Goal: Task Accomplishment & Management: Use online tool/utility

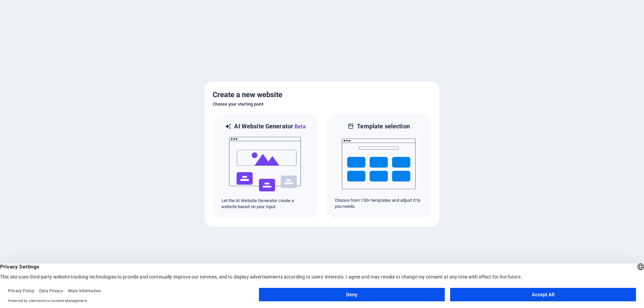
click at [529, 294] on button "Accept All" at bounding box center [543, 294] width 186 height 13
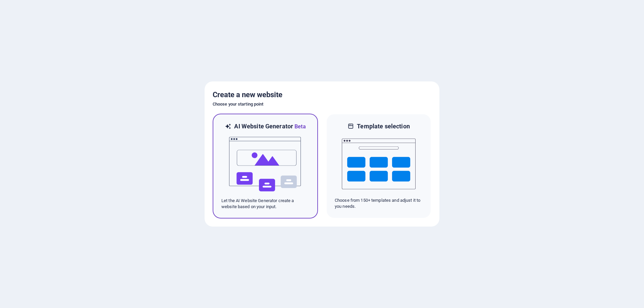
click at [257, 165] on img at bounding box center [265, 164] width 74 height 67
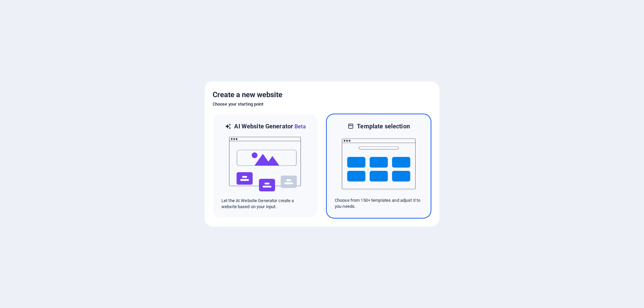
click at [381, 149] on img at bounding box center [379, 163] width 74 height 67
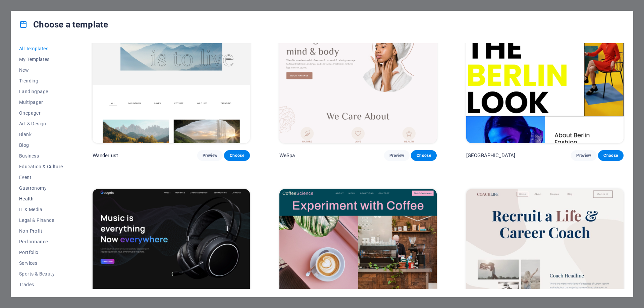
scroll to position [22, 0]
click at [26, 176] on span "Health" at bounding box center [41, 176] width 44 height 5
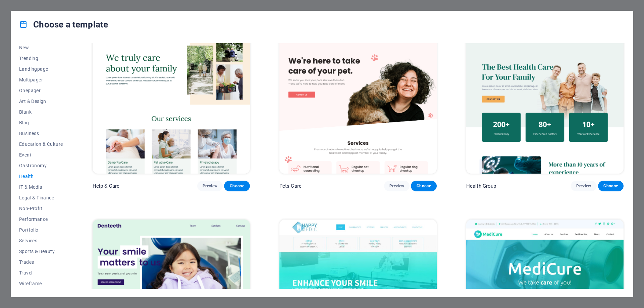
scroll to position [0, 0]
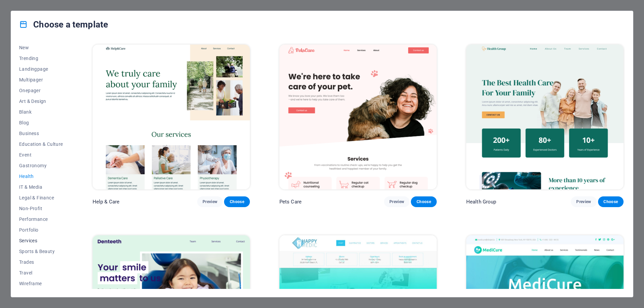
click at [29, 241] on span "Services" at bounding box center [41, 240] width 44 height 5
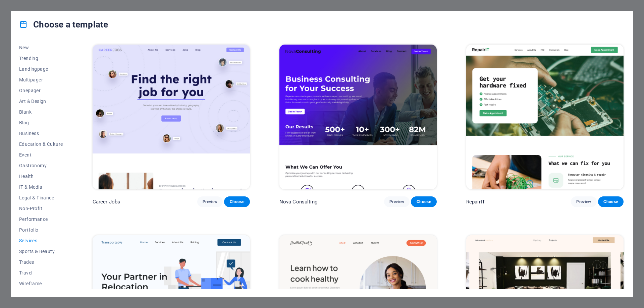
click at [352, 103] on img at bounding box center [357, 117] width 157 height 145
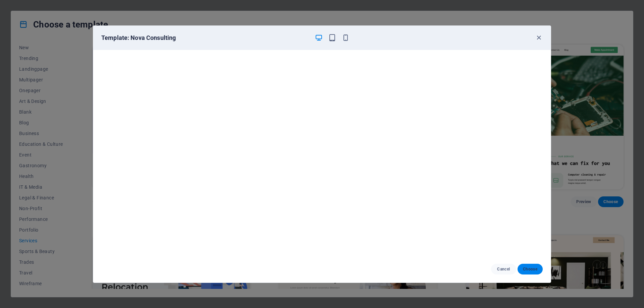
click at [531, 270] on span "Choose" at bounding box center [530, 268] width 14 height 5
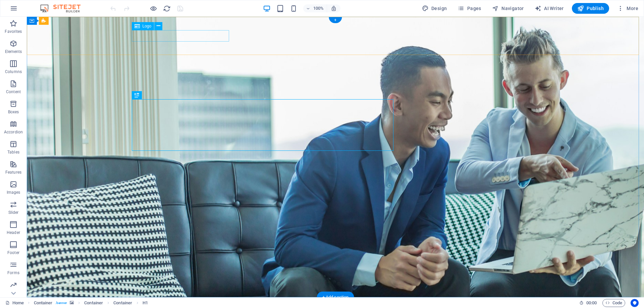
click at [208, 308] on div at bounding box center [335, 314] width 402 height 12
click at [159, 308] on div at bounding box center [335, 314] width 402 height 12
click at [157, 308] on div at bounding box center [335, 314] width 402 height 12
select select "px"
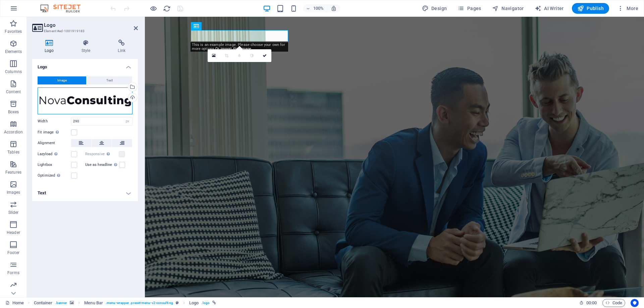
click at [64, 103] on div "Drag files here, click to choose files or select files from Files or our free s…" at bounding box center [85, 100] width 95 height 27
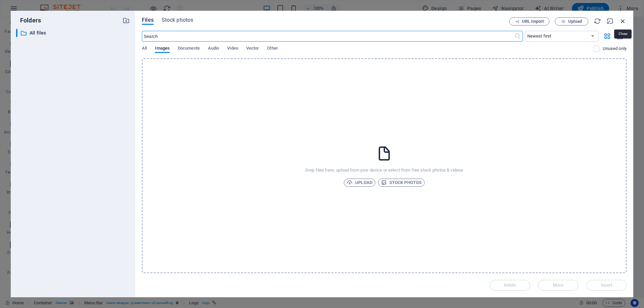
click at [624, 20] on icon "button" at bounding box center [622, 20] width 7 height 7
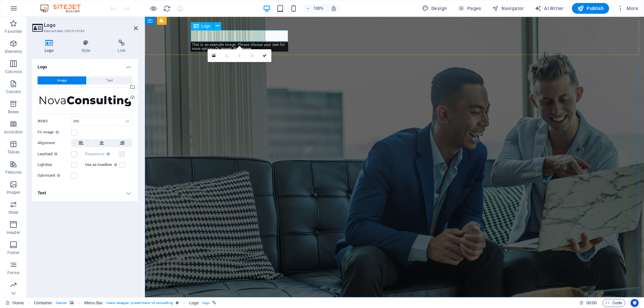
click at [210, 308] on div at bounding box center [394, 314] width 402 height 12
click at [219, 308] on div at bounding box center [394, 314] width 402 height 12
click at [101, 77] on button "Text" at bounding box center [109, 80] width 46 height 8
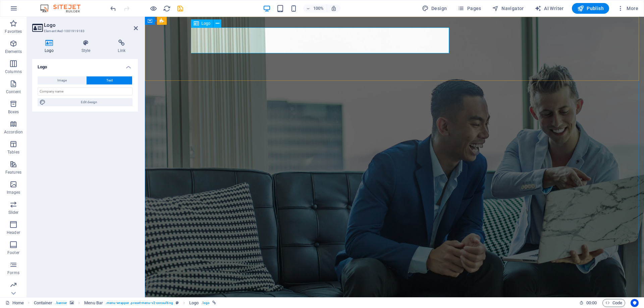
click at [63, 81] on span "Image" at bounding box center [61, 80] width 9 height 8
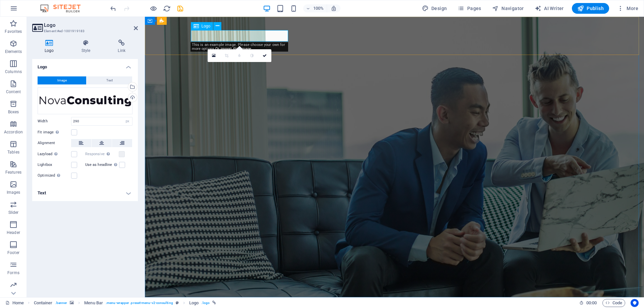
click at [201, 27] on span "Logo" at bounding box center [205, 26] width 9 height 4
click at [216, 25] on icon at bounding box center [218, 25] width 4 height 7
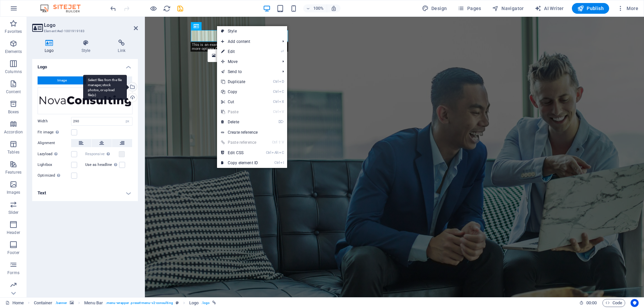
click at [132, 86] on div "Select files from the file manager, stock photos, or upload file(s)" at bounding box center [132, 87] width 10 height 10
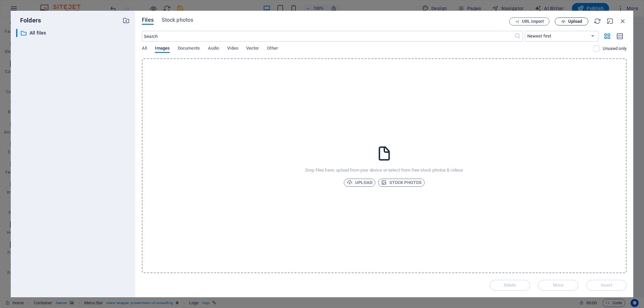
click at [574, 22] on span "Upload" at bounding box center [575, 21] width 14 height 4
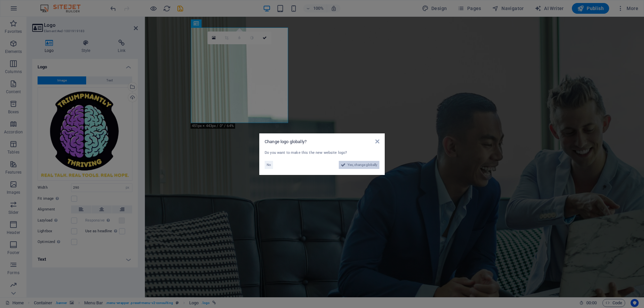
drag, startPoint x: 355, startPoint y: 165, endPoint x: 210, endPoint y: 148, distance: 145.4
click at [355, 165] on span "Yes, change globally" at bounding box center [362, 165] width 30 height 8
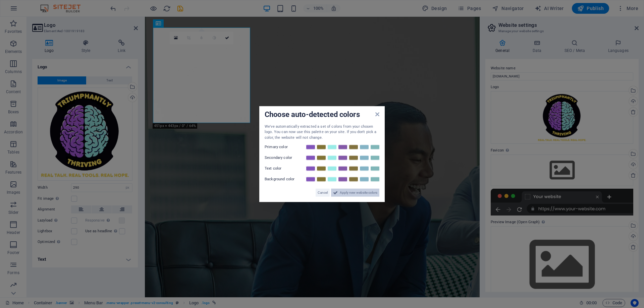
click at [353, 191] on span "Apply new website colors" at bounding box center [359, 193] width 38 height 8
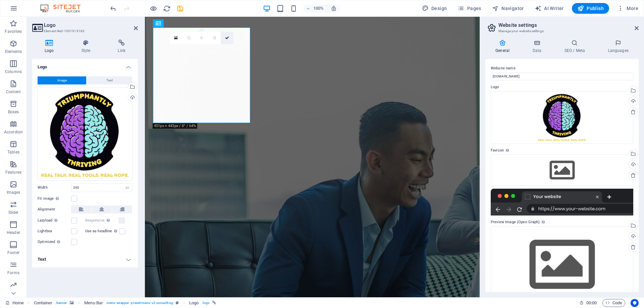
click at [229, 36] on icon at bounding box center [227, 38] width 4 height 4
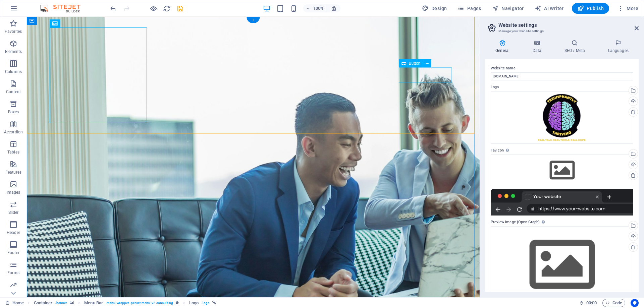
click at [427, 63] on icon at bounding box center [427, 63] width 4 height 7
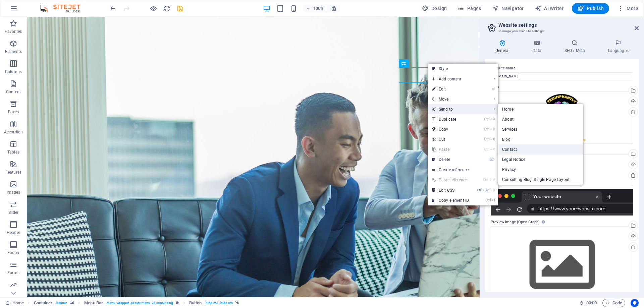
click at [513, 148] on link "Contact" at bounding box center [540, 149] width 85 height 10
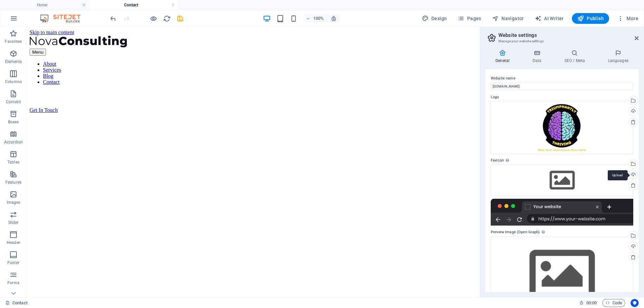
click at [631, 174] on div "Upload" at bounding box center [632, 175] width 10 height 10
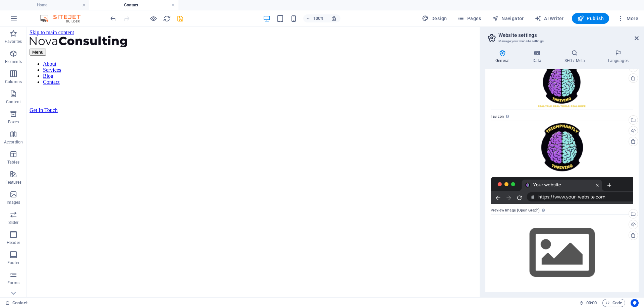
scroll to position [49, 0]
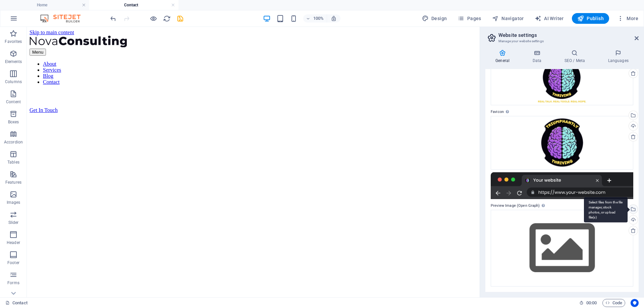
click at [631, 210] on div "Select files from the file manager, stock photos, or upload file(s)" at bounding box center [632, 210] width 10 height 10
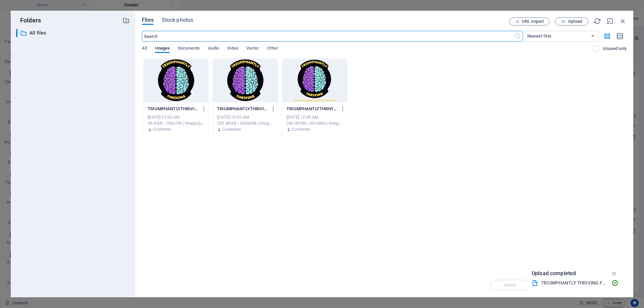
click at [306, 87] on div at bounding box center [314, 81] width 65 height 44
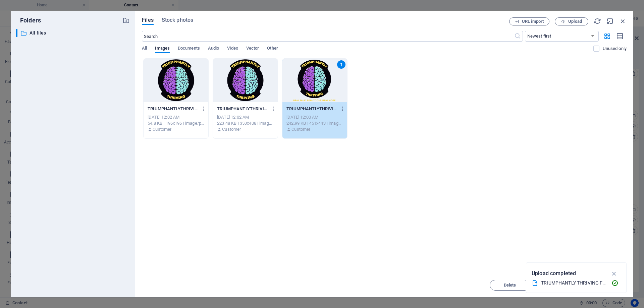
click at [466, 200] on div "Drop files here to upload them instantly TRIUMPHANTLYTHRIVINGMainLogo-PUXAkcybx…" at bounding box center [384, 165] width 484 height 215
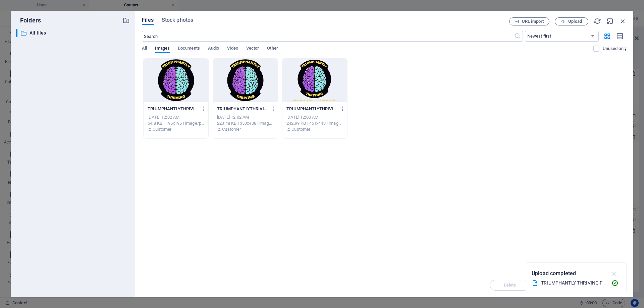
click at [613, 273] on icon "button" at bounding box center [614, 273] width 8 height 7
click at [315, 88] on div at bounding box center [314, 81] width 65 height 44
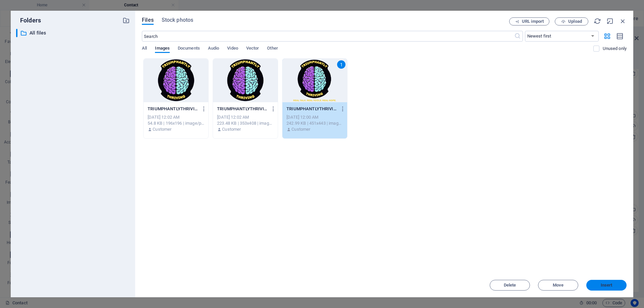
click at [609, 285] on span "Insert" at bounding box center [606, 285] width 12 height 4
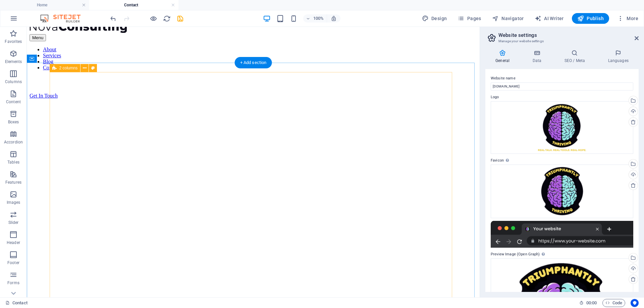
scroll to position [34, 0]
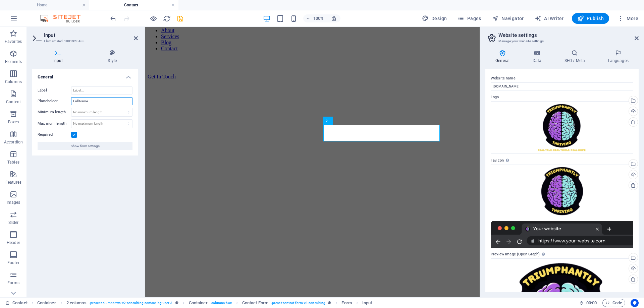
drag, startPoint x: 88, startPoint y: 101, endPoint x: 81, endPoint y: 98, distance: 7.4
click at [81, 98] on input "Full Name" at bounding box center [101, 101] width 61 height 8
click at [80, 98] on input "Full Name" at bounding box center [101, 101] width 61 height 8
type input "Preferred Name"
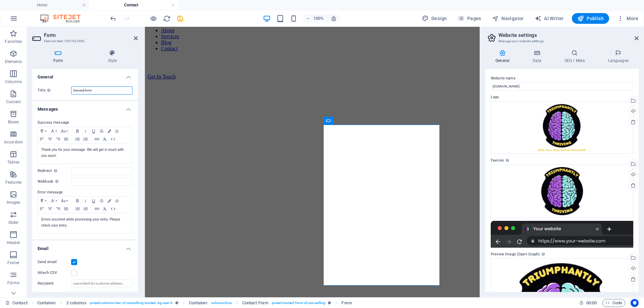
click at [99, 91] on input "General form" at bounding box center [101, 90] width 61 height 8
drag, startPoint x: 84, startPoint y: 90, endPoint x: 70, endPoint y: 87, distance: 14.0
click at [70, 87] on div "Title Define a name for the form. General form" at bounding box center [85, 90] width 95 height 8
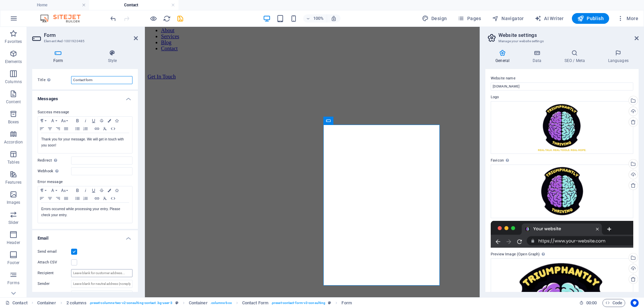
scroll to position [0, 0]
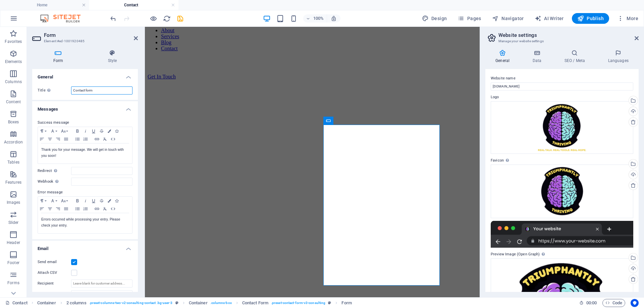
type input "Contact form"
click at [57, 52] on icon at bounding box center [58, 53] width 52 height 7
click at [111, 55] on icon at bounding box center [112, 53] width 51 height 7
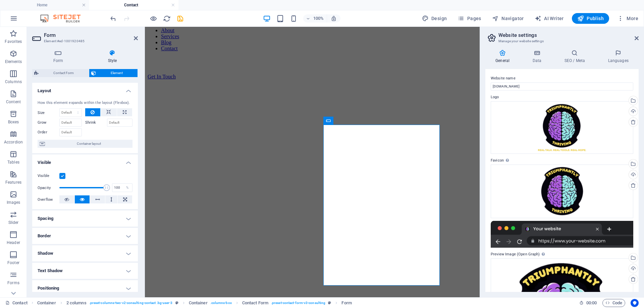
click at [57, 71] on span "Contact Form" at bounding box center [64, 73] width 46 height 8
select select "rem"
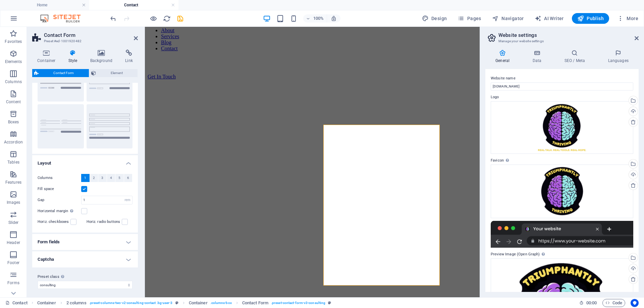
scroll to position [45, 0]
click at [115, 238] on h4 "Form fields" at bounding box center [85, 240] width 106 height 16
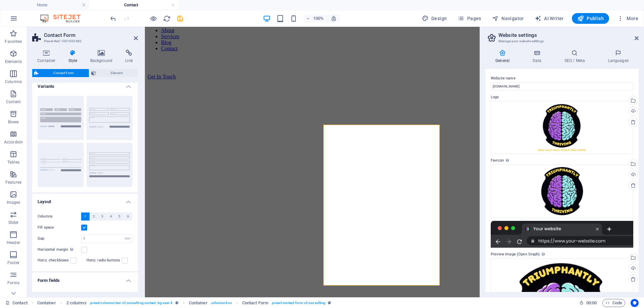
scroll to position [0, 0]
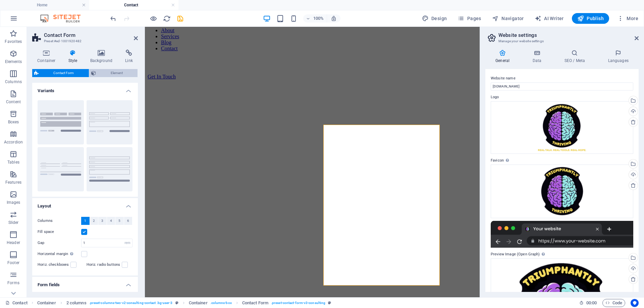
click at [104, 73] on span "Element" at bounding box center [117, 73] width 38 height 8
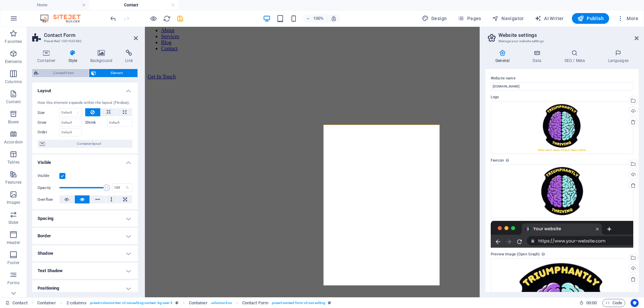
click at [63, 73] on span "Contact Form" at bounding box center [64, 73] width 46 height 8
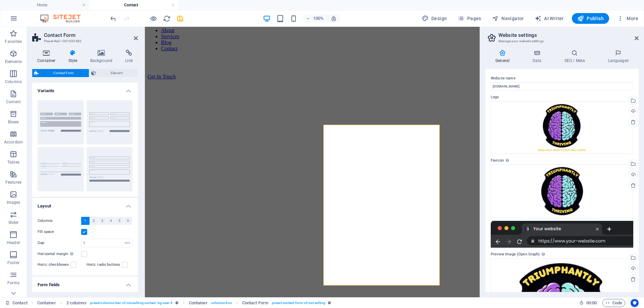
click at [46, 51] on icon at bounding box center [46, 53] width 28 height 7
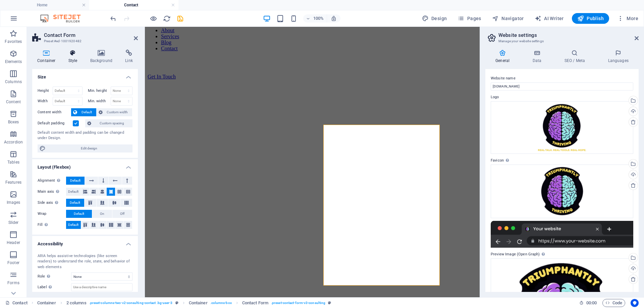
click at [73, 55] on icon at bounding box center [72, 53] width 19 height 7
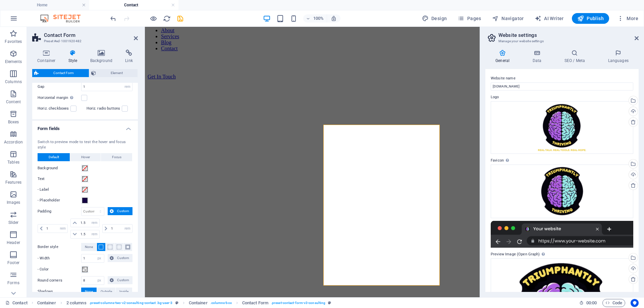
scroll to position [168, 0]
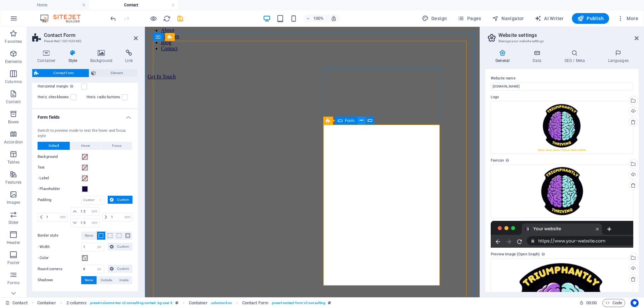
click at [361, 121] on icon at bounding box center [361, 120] width 4 height 7
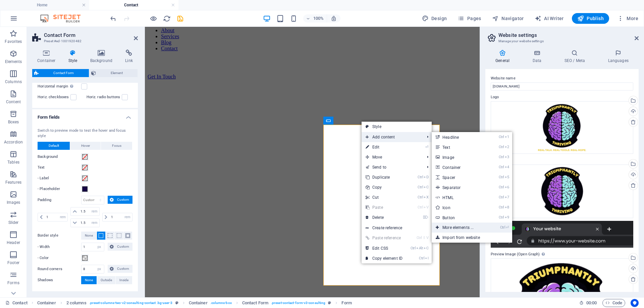
drag, startPoint x: 438, startPoint y: 227, endPoint x: 307, endPoint y: 200, distance: 133.2
click at [438, 227] on icon at bounding box center [436, 228] width 3 height 10
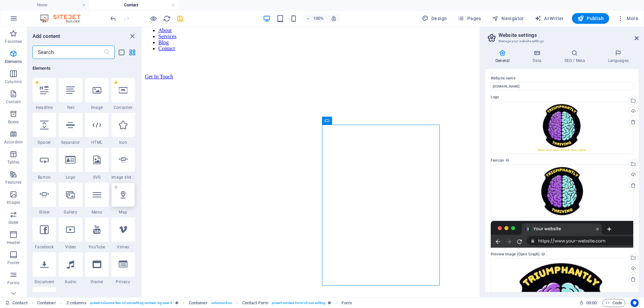
scroll to position [105, 0]
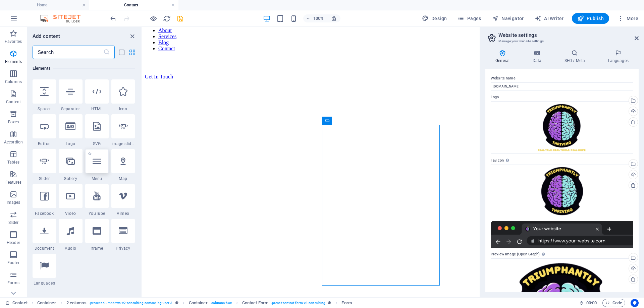
click at [99, 158] on icon at bounding box center [97, 161] width 9 height 9
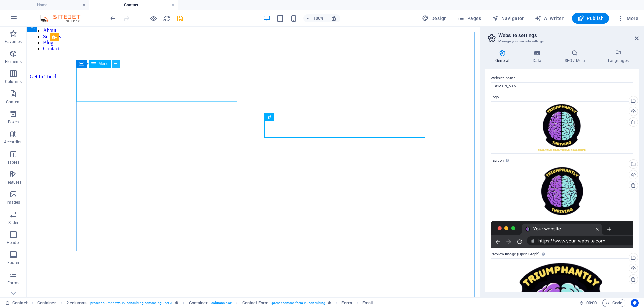
click at [116, 63] on icon at bounding box center [116, 63] width 4 height 7
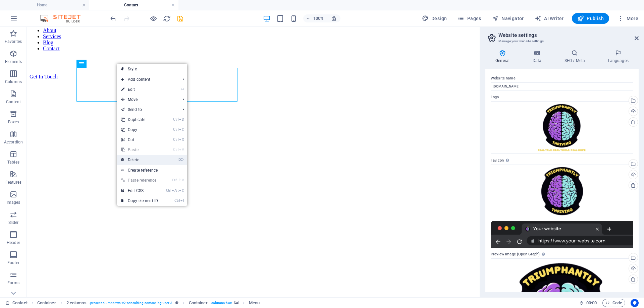
click at [134, 158] on link "⌦ Delete" at bounding box center [139, 160] width 45 height 10
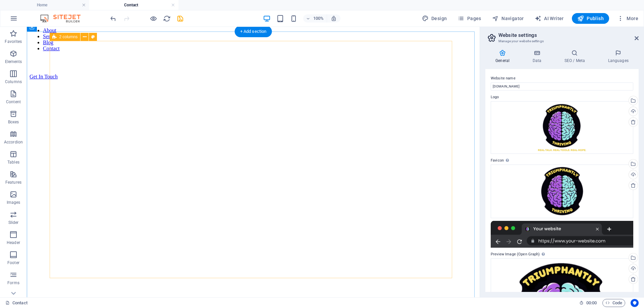
click at [299, 89] on div "Drop content here or Add elements Paste clipboard Get In Touch I have read and …" at bounding box center [253, 302] width 431 height 426
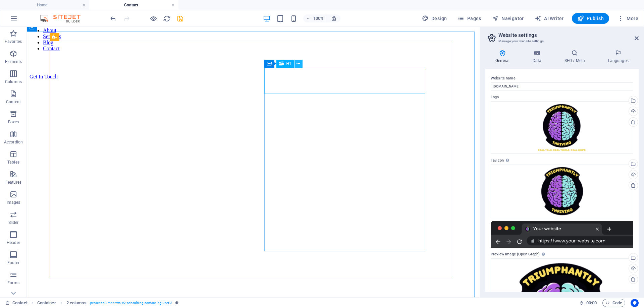
click at [298, 64] on icon at bounding box center [298, 63] width 4 height 7
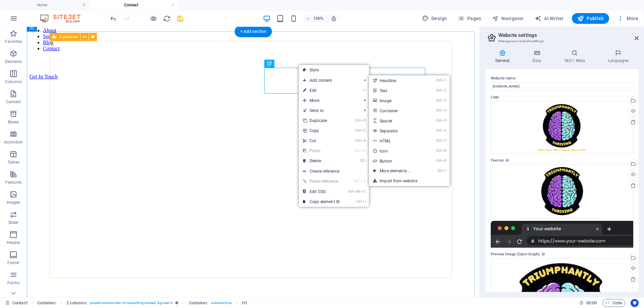
click at [435, 217] on div "Drop content here or Add elements Paste clipboard Get In Touch I have read and …" at bounding box center [253, 302] width 431 height 426
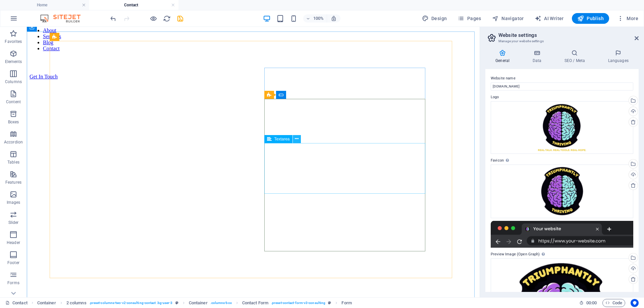
click at [296, 140] on icon at bounding box center [297, 138] width 4 height 7
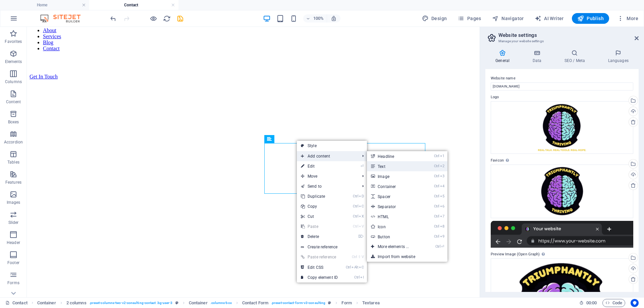
click at [381, 166] on link "Ctrl 2 Text" at bounding box center [394, 166] width 55 height 10
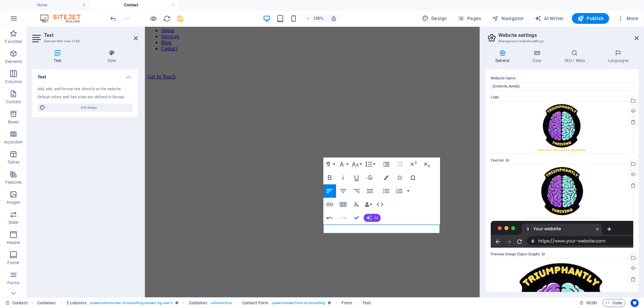
click at [376, 218] on span "AI" at bounding box center [376, 218] width 4 height 4
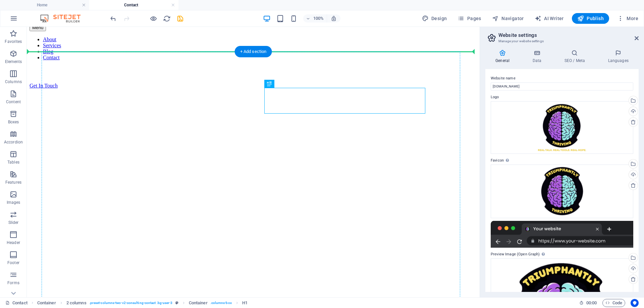
scroll to position [0, 0]
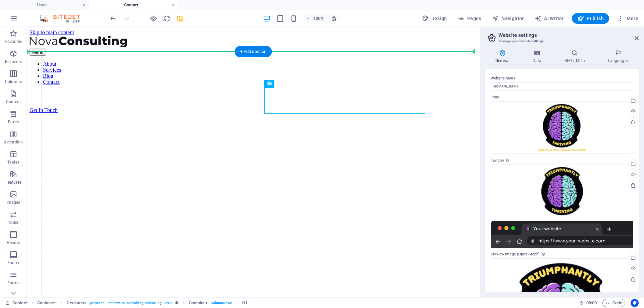
drag, startPoint x: 330, startPoint y: 72, endPoint x: 330, endPoint y: 59, distance: 12.4
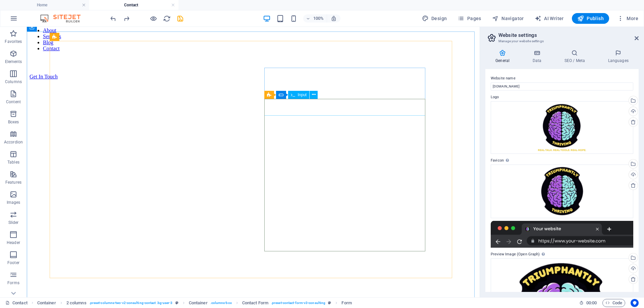
click at [303, 95] on span "Input" at bounding box center [302, 95] width 9 height 4
click at [312, 94] on icon at bounding box center [314, 94] width 4 height 7
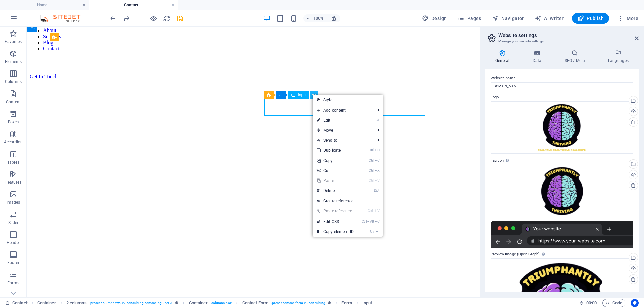
click at [312, 94] on icon at bounding box center [314, 94] width 4 height 7
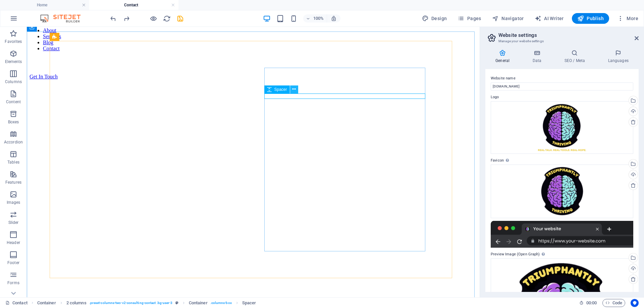
click at [292, 90] on icon at bounding box center [294, 89] width 4 height 7
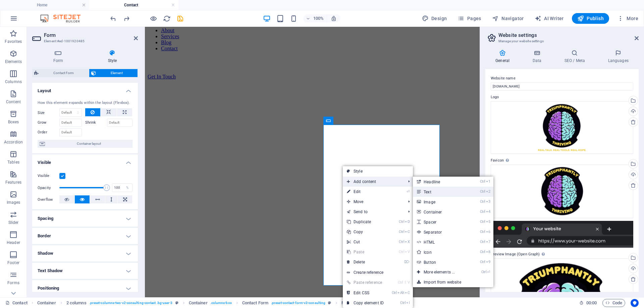
click at [428, 194] on link "Ctrl 2 Text" at bounding box center [440, 192] width 55 height 10
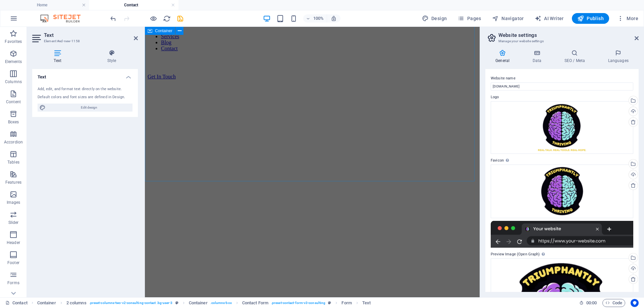
scroll to position [270, 0]
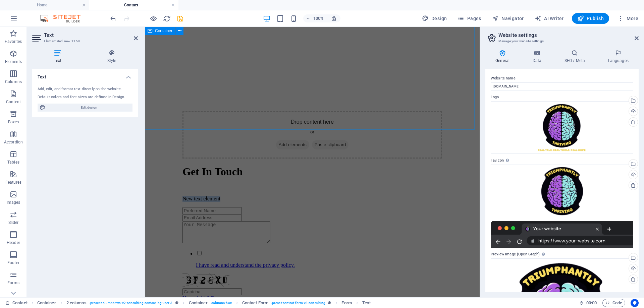
click at [467, 102] on div "Drop content here or Add elements Paste clipboard Get In Touch New text element…" at bounding box center [311, 113] width 329 height 540
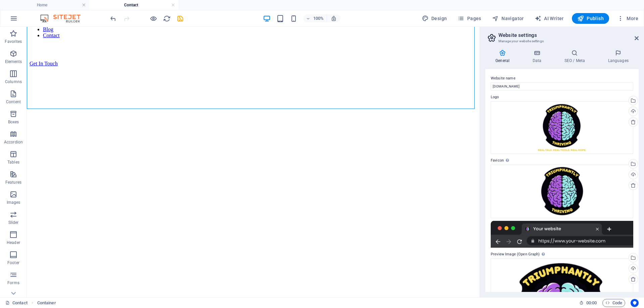
scroll to position [34, 0]
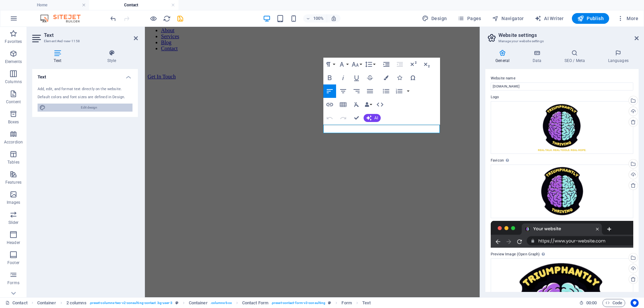
click at [79, 108] on span "Edit design" at bounding box center [89, 108] width 83 height 8
select select "700"
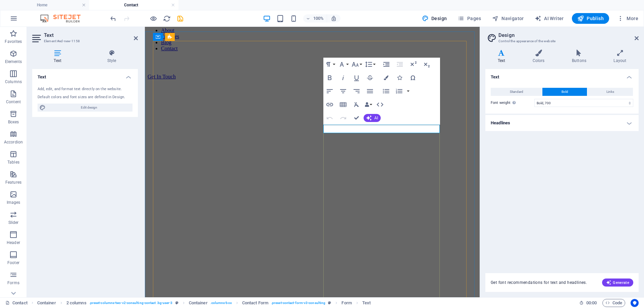
drag, startPoint x: 377, startPoint y: 127, endPoint x: 324, endPoint y: 128, distance: 52.6
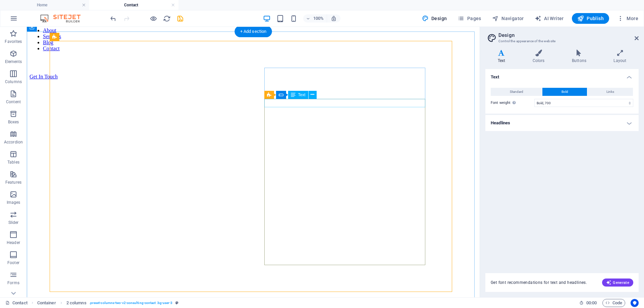
click at [311, 95] on icon at bounding box center [312, 94] width 4 height 7
click at [312, 94] on icon at bounding box center [312, 94] width 4 height 7
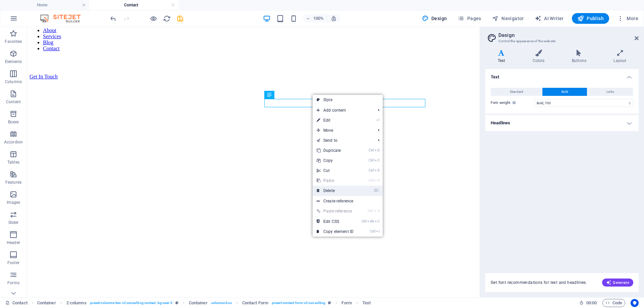
click at [328, 190] on link "⌦ Delete" at bounding box center [334, 191] width 45 height 10
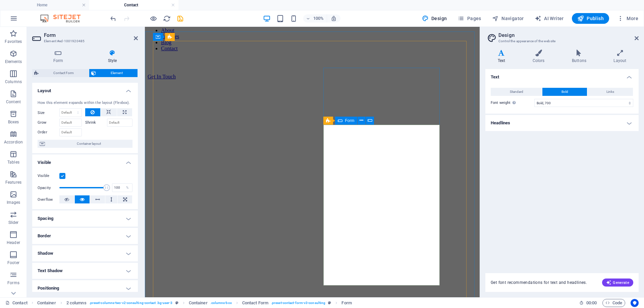
click at [64, 73] on span "Contact Form" at bounding box center [64, 73] width 46 height 8
select select "rem"
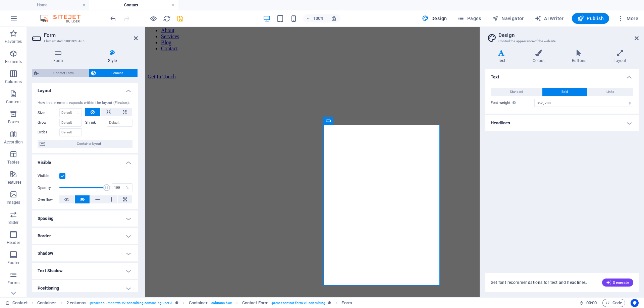
select select "rem"
select select "px"
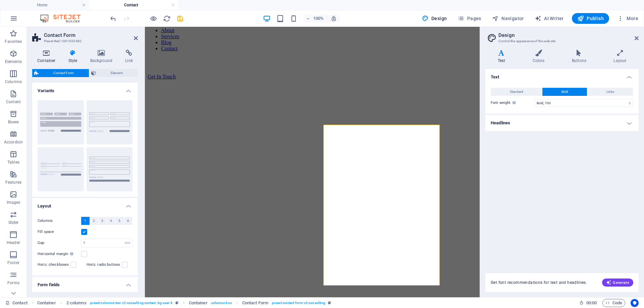
click at [47, 53] on icon at bounding box center [46, 53] width 28 height 7
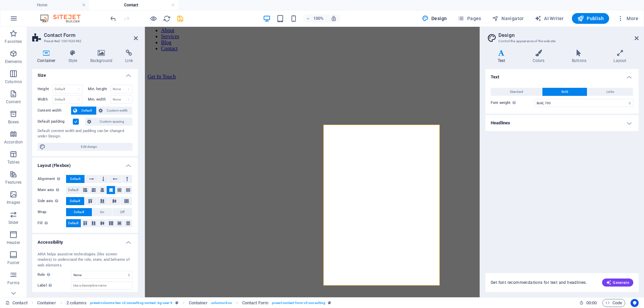
scroll to position [0, 0]
click at [73, 55] on icon at bounding box center [72, 53] width 19 height 7
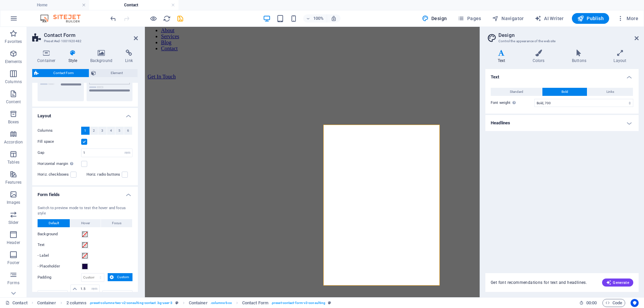
scroll to position [101, 0]
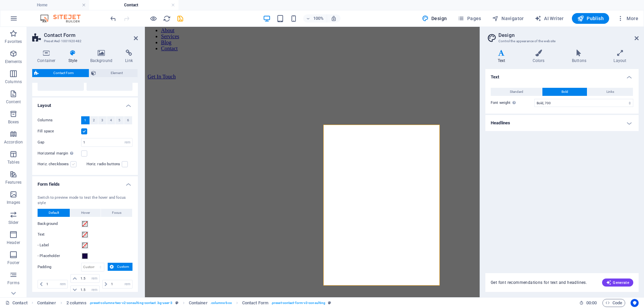
click at [75, 165] on label at bounding box center [73, 164] width 6 height 6
click at [0, 0] on input "Horiz. checkboxes" at bounding box center [0, 0] width 0 height 0
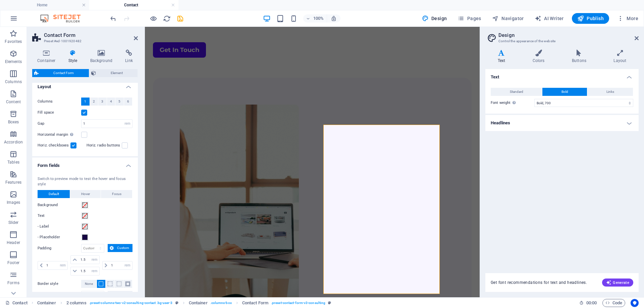
scroll to position [134, 0]
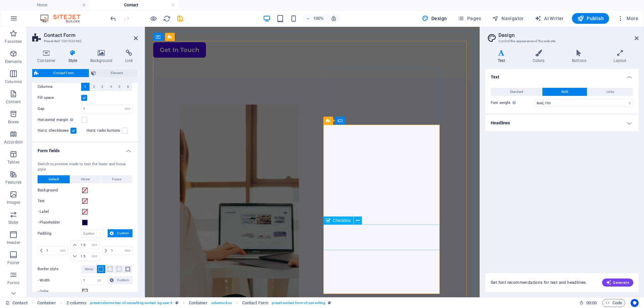
click at [358, 222] on icon at bounding box center [358, 220] width 4 height 7
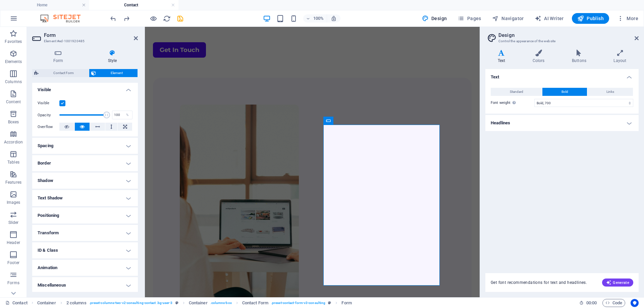
scroll to position [74, 0]
click at [130, 280] on h4 "Miscellaneous" at bounding box center [85, 284] width 106 height 16
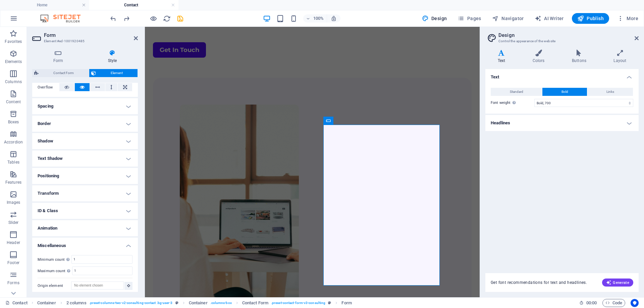
scroll to position [116, 0]
click at [618, 55] on icon at bounding box center [619, 53] width 37 height 7
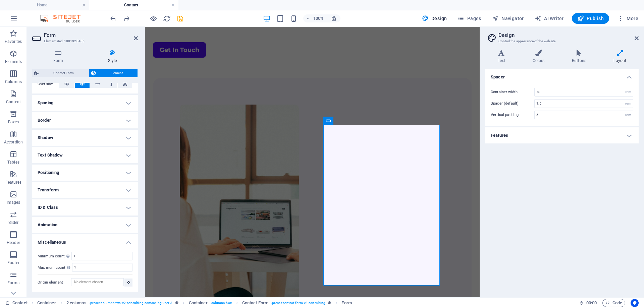
click at [552, 138] on h4 "Features" at bounding box center [561, 135] width 153 height 16
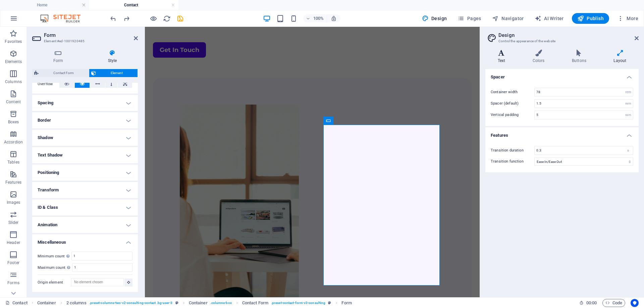
click at [499, 54] on icon at bounding box center [501, 53] width 32 height 7
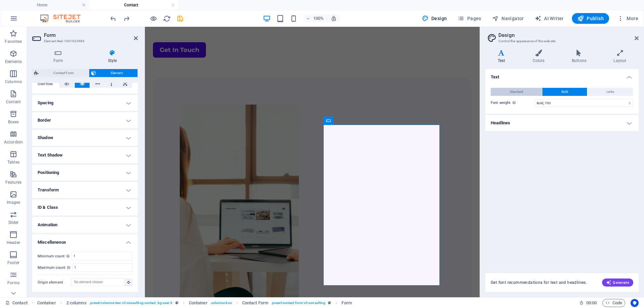
click at [512, 91] on span "Standard" at bounding box center [516, 92] width 13 height 8
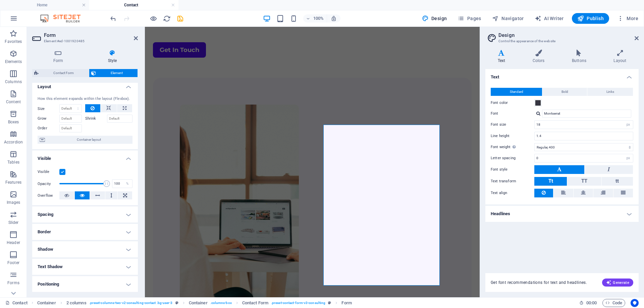
scroll to position [0, 0]
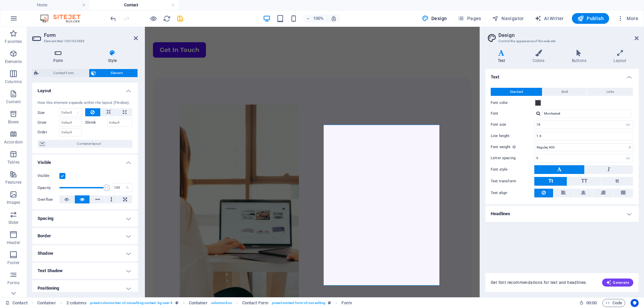
click at [58, 54] on icon at bounding box center [58, 53] width 52 height 7
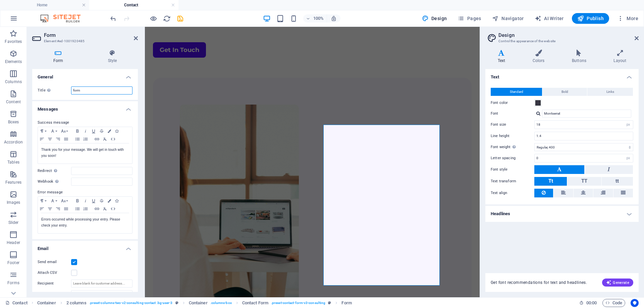
drag, startPoint x: 94, startPoint y: 90, endPoint x: 67, endPoint y: 88, distance: 26.2
click at [67, 88] on div "Title Define a name for the form. form" at bounding box center [85, 90] width 95 height 8
click at [109, 89] on input "Contact Form" at bounding box center [101, 90] width 61 height 8
type input "Contact Form"
click at [66, 103] on h4 "Messages" at bounding box center [85, 107] width 106 height 12
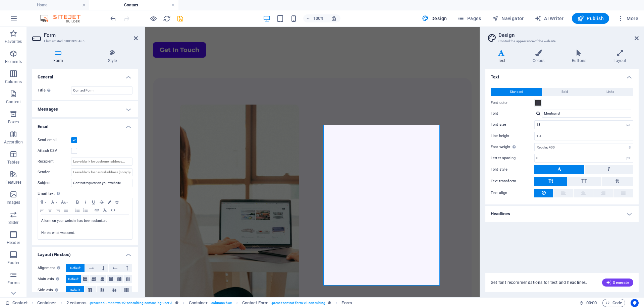
click at [108, 108] on h4 "Messages" at bounding box center [85, 109] width 106 height 16
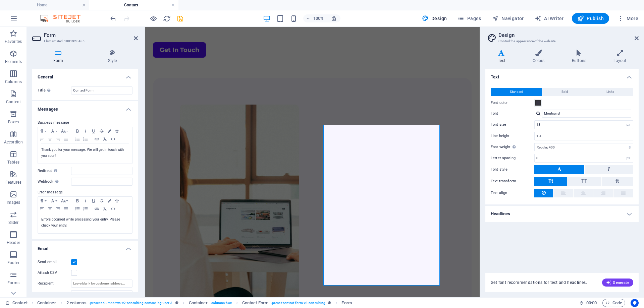
click at [44, 33] on h2 "Form" at bounding box center [91, 35] width 94 height 6
click at [37, 40] on icon at bounding box center [37, 38] width 10 height 11
click at [52, 39] on h3 "Element #ed-1001920485" at bounding box center [84, 41] width 80 height 6
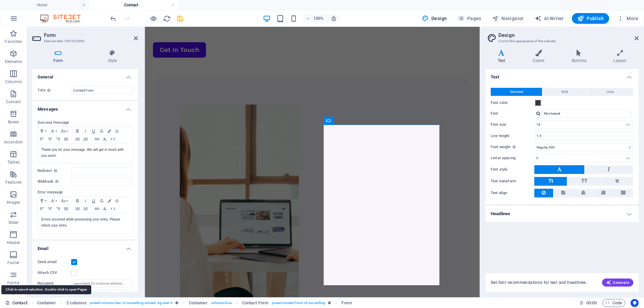
click at [23, 303] on link "Contact" at bounding box center [16, 303] width 22 height 8
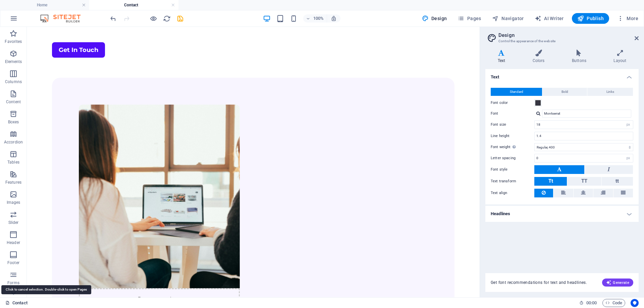
click at [21, 303] on link "Contact" at bounding box center [16, 303] width 22 height 8
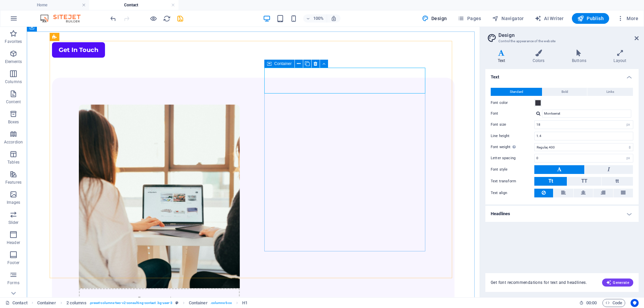
click at [280, 64] on span "Container" at bounding box center [282, 64] width 17 height 4
click at [324, 63] on icon at bounding box center [323, 63] width 3 height 7
click at [471, 19] on span "Pages" at bounding box center [468, 18] width 23 height 7
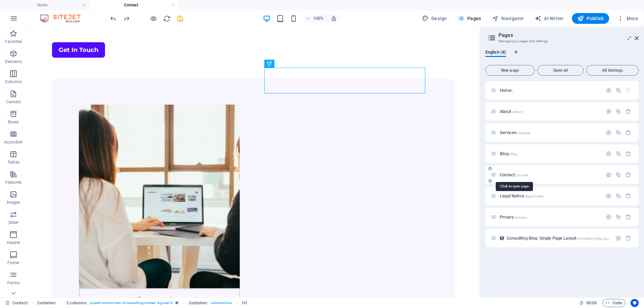
click at [520, 175] on span "/contact" at bounding box center [521, 175] width 13 height 4
click at [606, 175] on icon "button" at bounding box center [608, 175] width 6 height 6
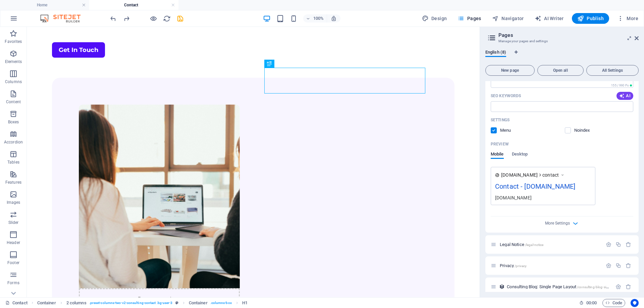
scroll to position [217, 0]
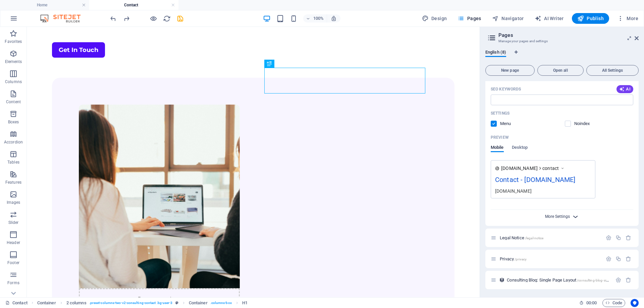
click at [566, 217] on span "More Settings" at bounding box center [557, 216] width 25 height 5
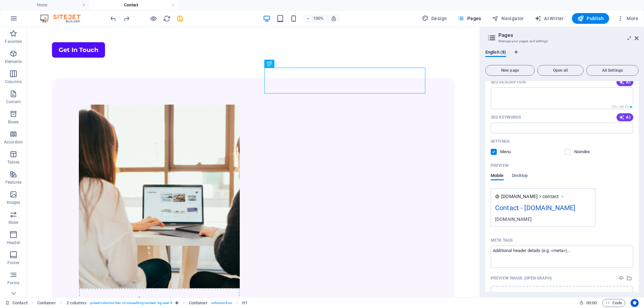
scroll to position [213, 0]
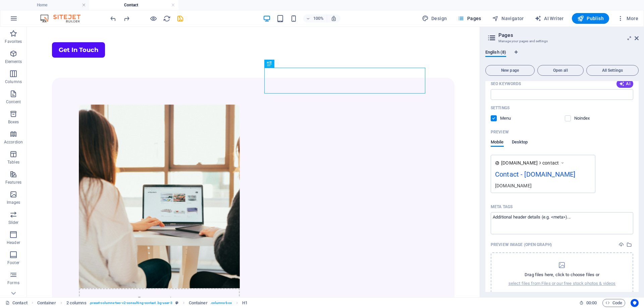
click at [519, 141] on span "Desktop" at bounding box center [520, 142] width 16 height 9
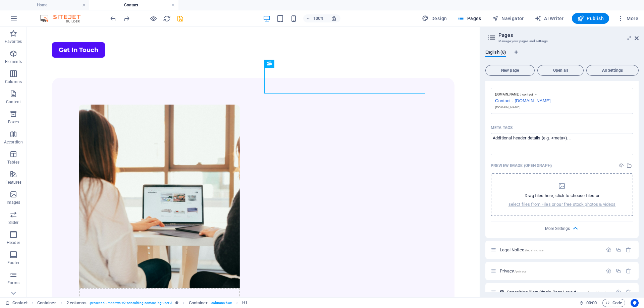
scroll to position [292, 0]
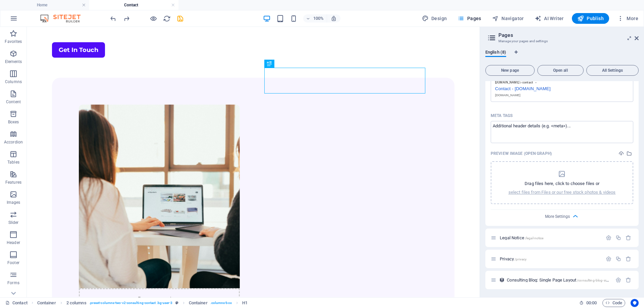
click at [569, 217] on div "More Settings" at bounding box center [561, 215] width 142 height 11
click at [576, 217] on icon "button" at bounding box center [575, 217] width 8 height 8
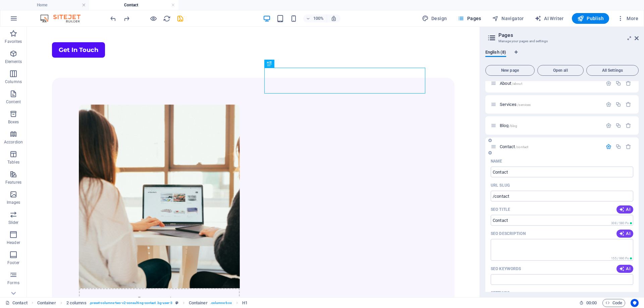
scroll to position [0, 0]
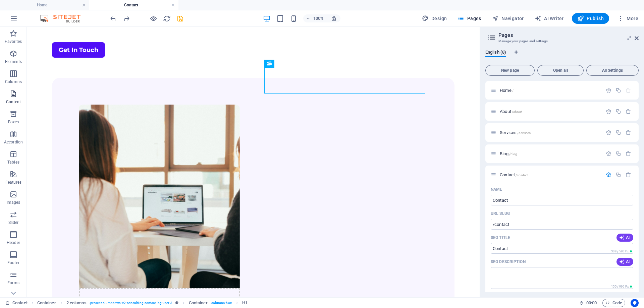
click at [13, 96] on icon "button" at bounding box center [13, 94] width 8 height 8
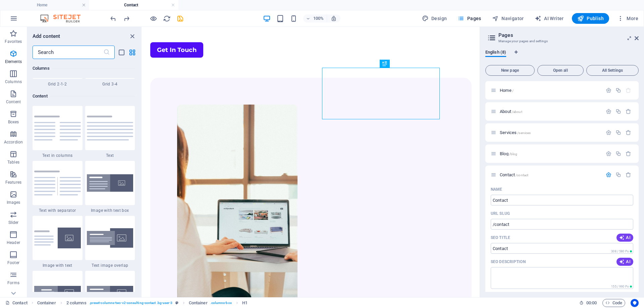
scroll to position [1173, 0]
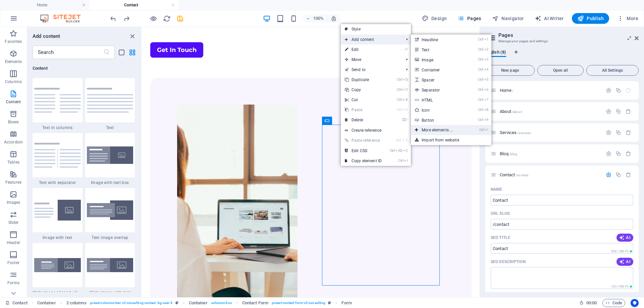
click at [426, 126] on link "Ctrl ⏎ More elements ..." at bounding box center [438, 130] width 55 height 10
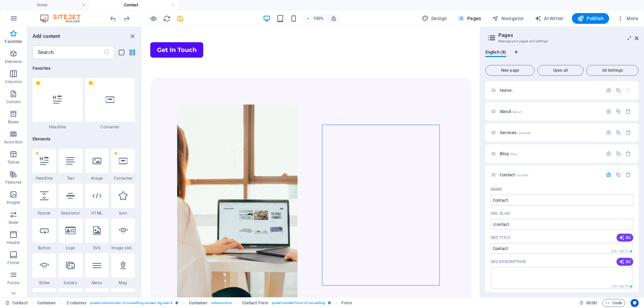
scroll to position [0, 0]
click at [12, 95] on icon "button" at bounding box center [13, 94] width 8 height 8
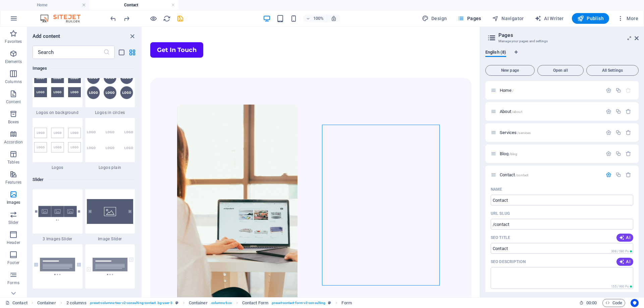
scroll to position [3721, 0]
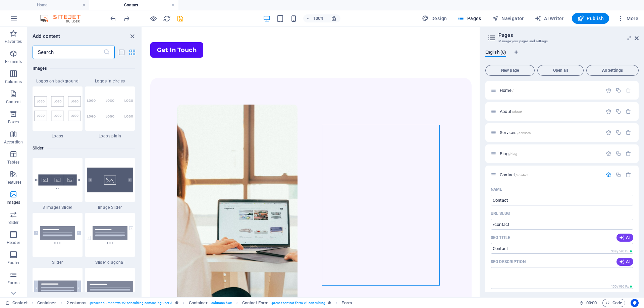
click at [96, 53] on input "text" at bounding box center [68, 52] width 71 height 13
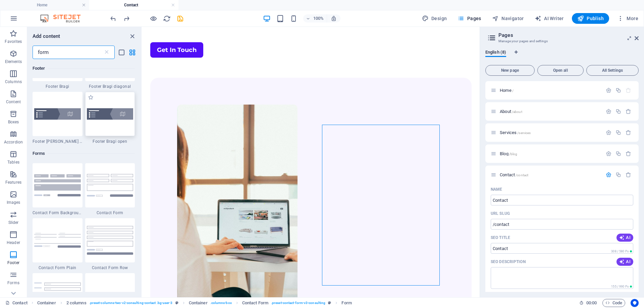
scroll to position [201, 0]
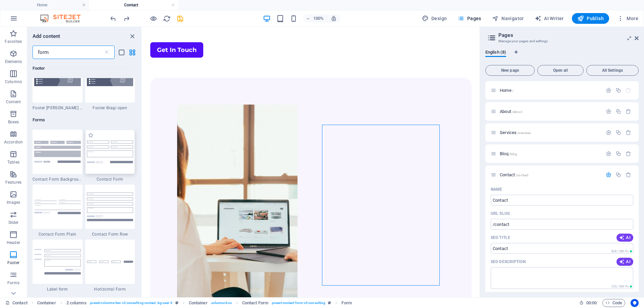
type input "form"
click at [117, 152] on img at bounding box center [110, 151] width 47 height 22
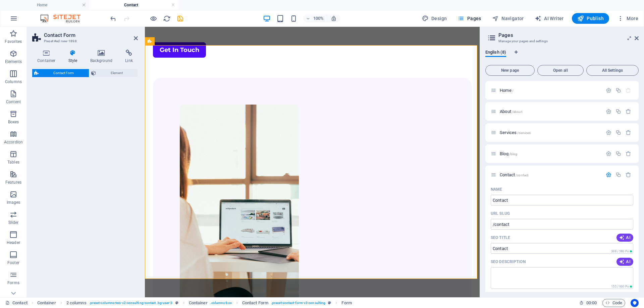
select select "rem"
select select "preset-contact-form-v3-default"
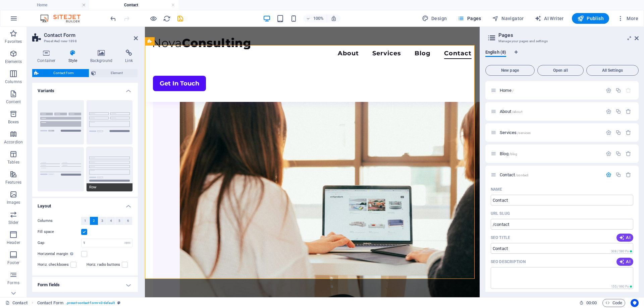
scroll to position [341, 0]
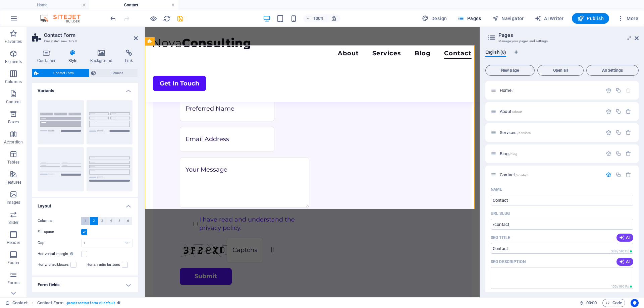
click at [83, 219] on button "1" at bounding box center [85, 221] width 8 height 8
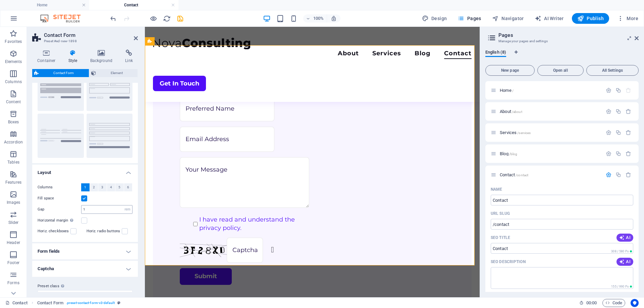
scroll to position [45, 0]
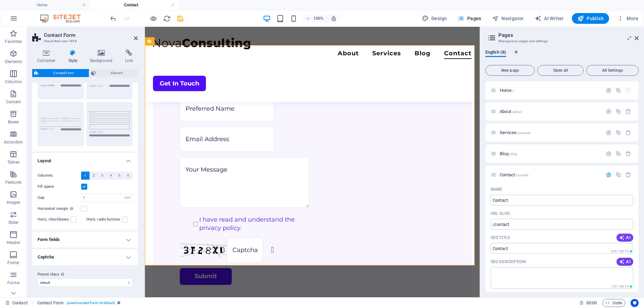
click at [117, 240] on h4 "Form fields" at bounding box center [85, 240] width 106 height 16
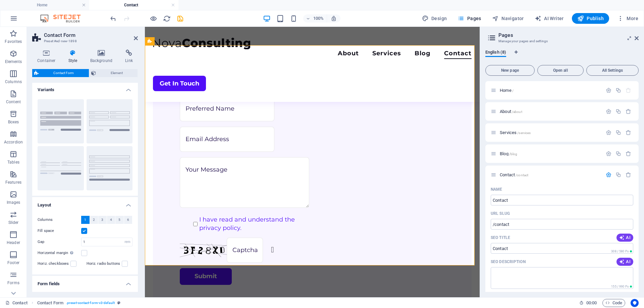
scroll to position [0, 0]
click at [109, 74] on span "Element" at bounding box center [117, 73] width 38 height 8
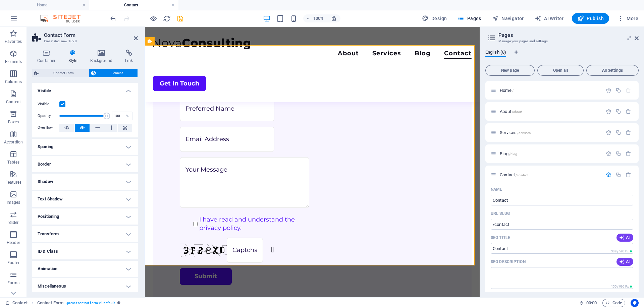
scroll to position [2, 0]
click at [98, 248] on h4 "ID & Class" at bounding box center [85, 249] width 106 height 16
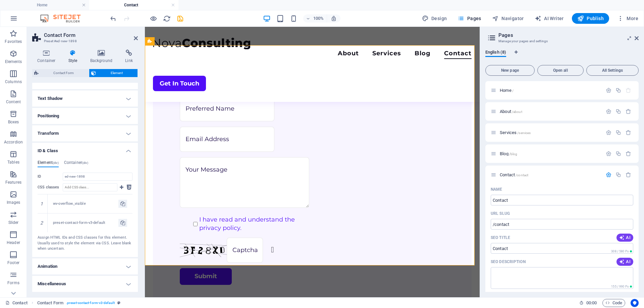
scroll to position [0, 0]
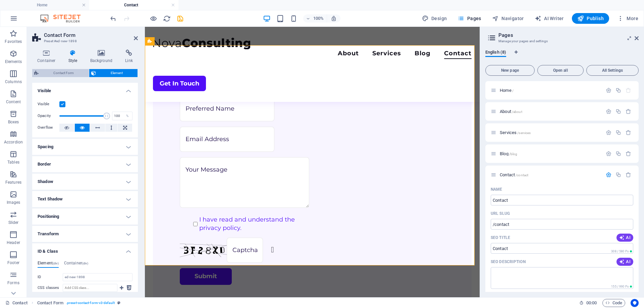
click at [68, 75] on span "Contact Form" at bounding box center [64, 73] width 46 height 8
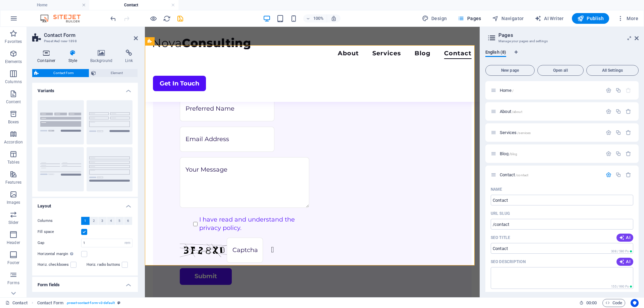
click at [46, 54] on icon at bounding box center [46, 53] width 28 height 7
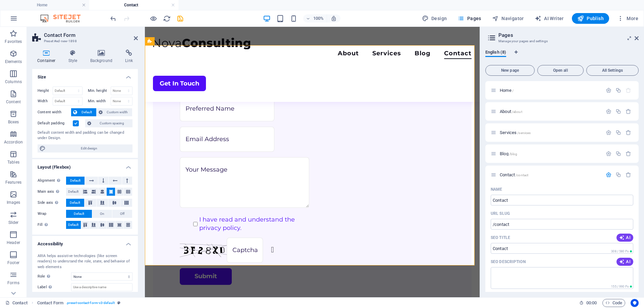
click at [65, 41] on h3 "Preset #ed-new-1898" at bounding box center [84, 41] width 80 height 6
click at [170, 41] on span "Contact Form" at bounding box center [167, 41] width 24 height 4
click at [186, 40] on icon at bounding box center [186, 41] width 4 height 7
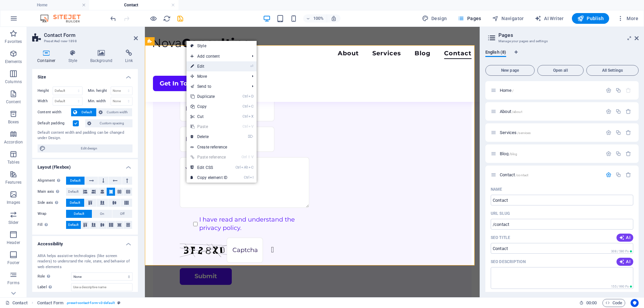
click at [202, 65] on link "⏎ Edit" at bounding box center [208, 66] width 45 height 10
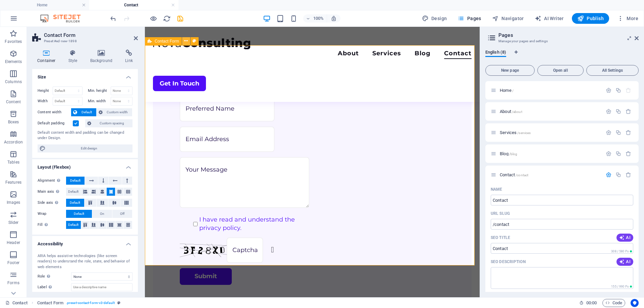
click at [186, 44] on icon at bounding box center [186, 41] width 4 height 7
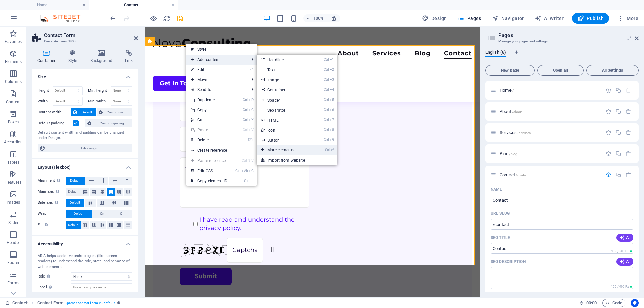
click at [273, 149] on link "Ctrl ⏎ More elements ..." at bounding box center [283, 150] width 55 height 10
